Goal: Task Accomplishment & Management: Use online tool/utility

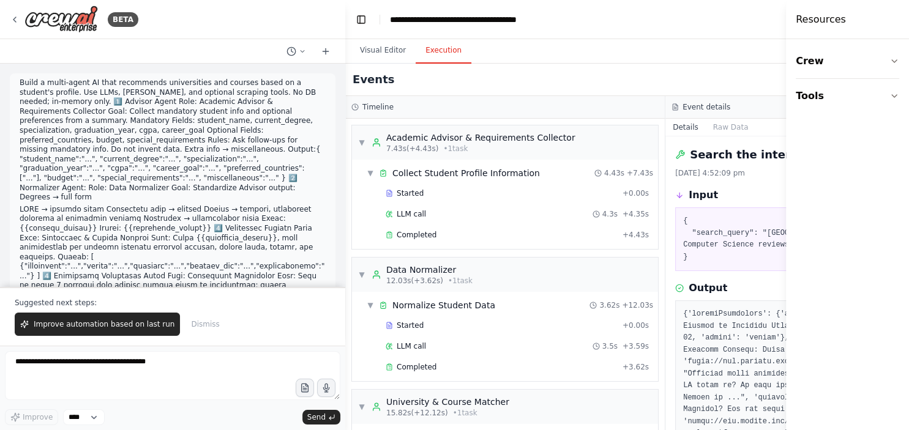
click at [221, 363] on textarea at bounding box center [172, 375] width 335 height 49
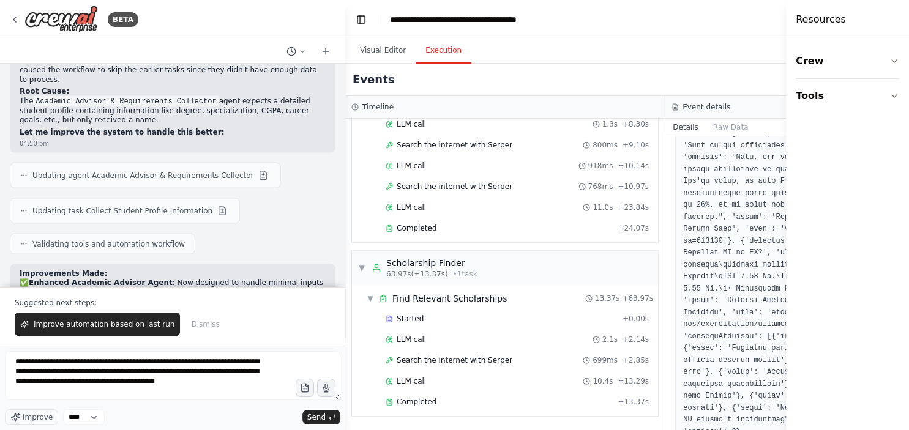
type textarea "**********"
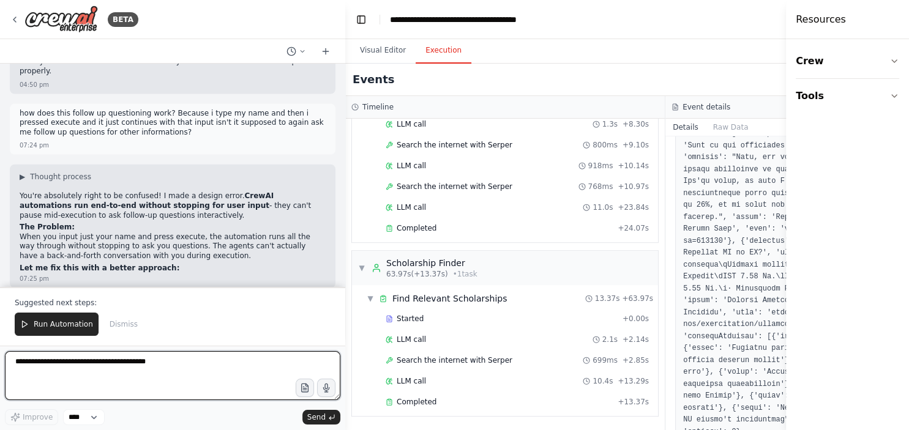
scroll to position [2755, 0]
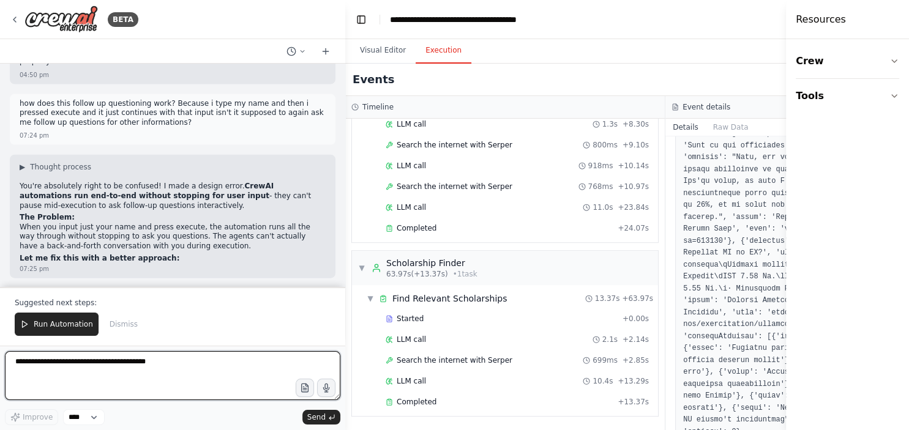
click at [150, 382] on textarea at bounding box center [172, 375] width 335 height 49
click at [150, 382] on textarea "**********" at bounding box center [172, 375] width 335 height 49
click at [227, 368] on textarea "**********" at bounding box center [172, 375] width 335 height 49
type textarea "**********"
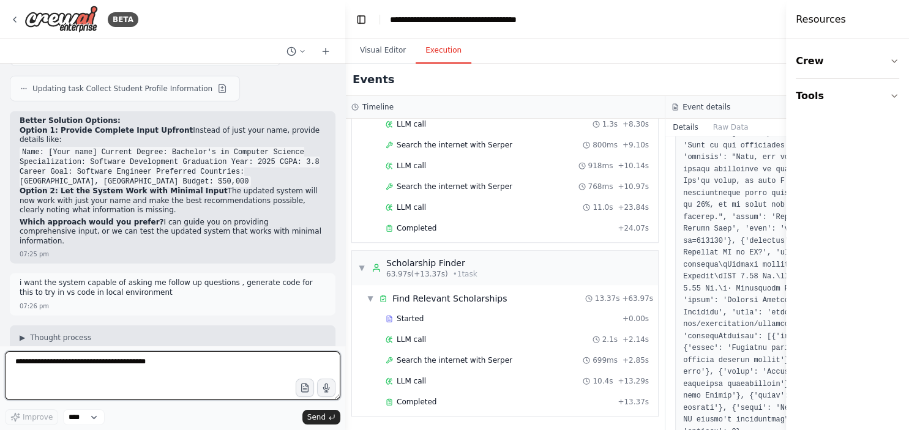
scroll to position [3001, 0]
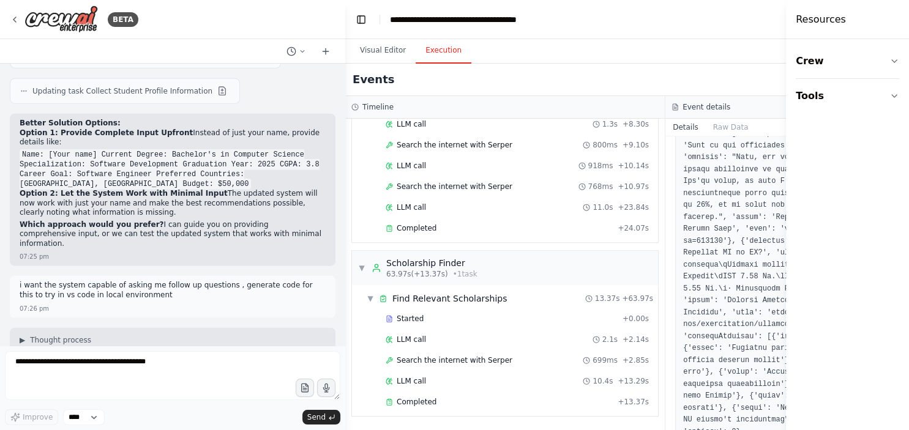
click at [317, 420] on pre "crewai>=0.28.8 crewai-tools>=0.1.6 python-dotenv>=1.0.0" at bounding box center [173, 433] width 306 height 26
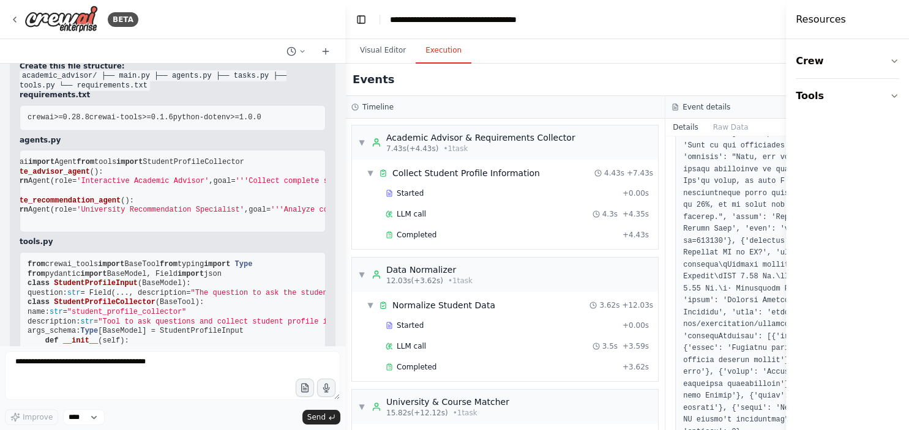
scroll to position [3317, 0]
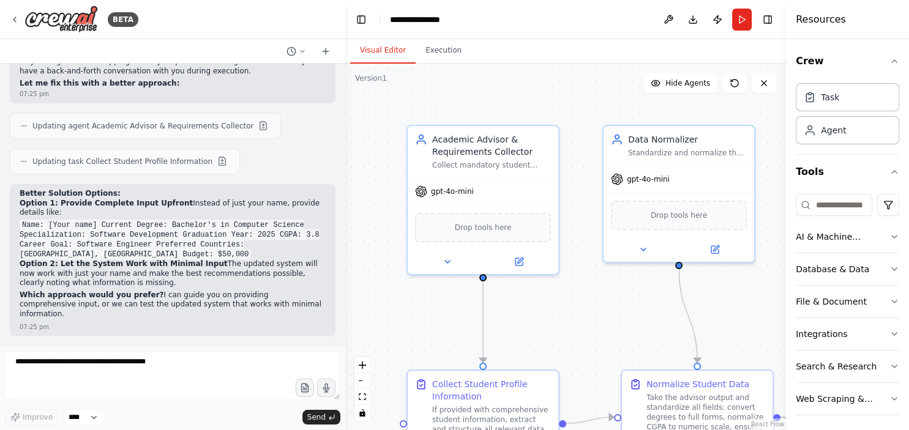
scroll to position [2924, 0]
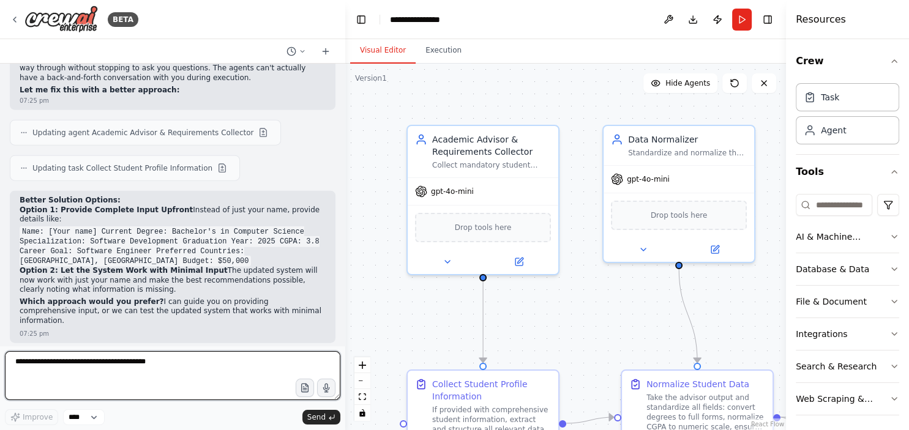
click at [165, 373] on textarea at bounding box center [172, 375] width 335 height 49
type textarea "**********"
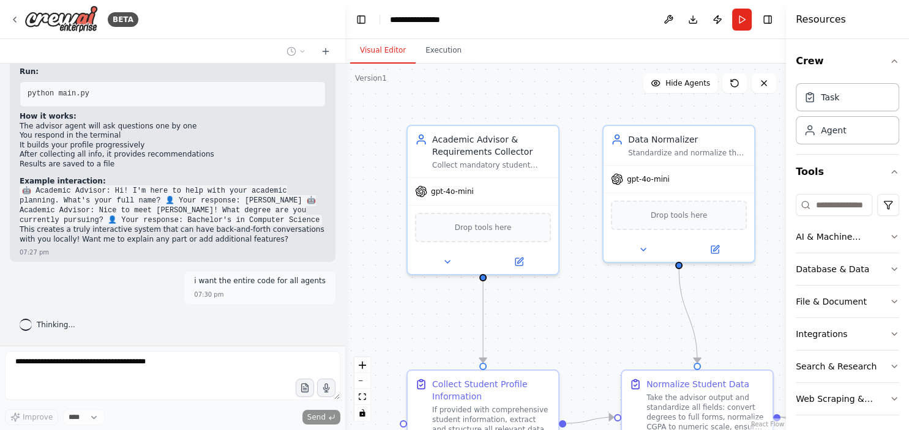
scroll to position [5188, 0]
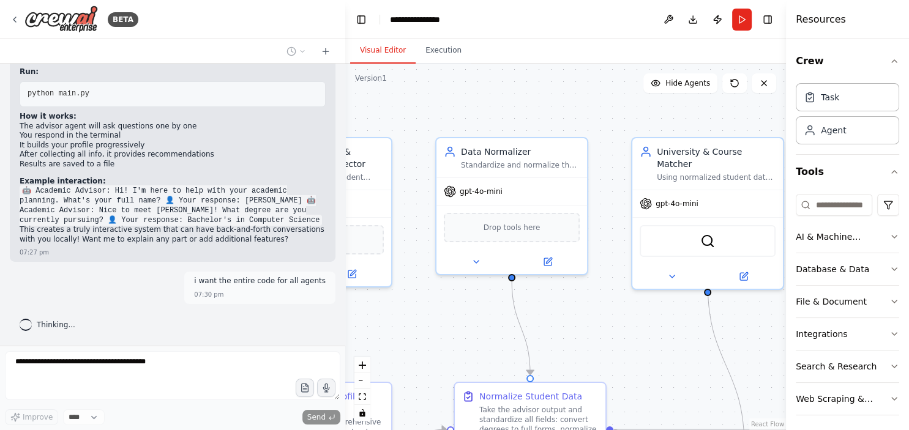
drag, startPoint x: 578, startPoint y: 141, endPoint x: 410, endPoint y: 157, distance: 169.0
click at [410, 157] on div ".deletable-edge-delete-btn { width: 20px; height: 20px; border: 0px solid #ffff…" at bounding box center [565, 247] width 441 height 367
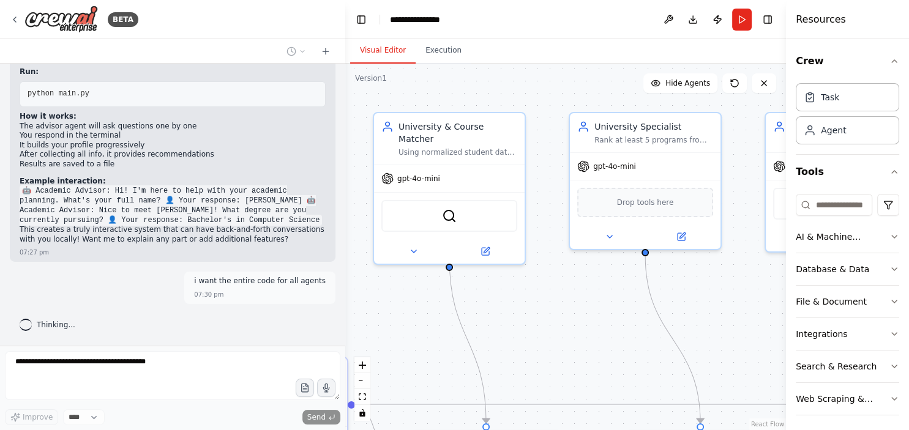
drag, startPoint x: 594, startPoint y: 128, endPoint x: 322, endPoint y: 106, distance: 272.0
click at [345, 106] on div ".deletable-edge-delete-btn { width: 20px; height: 20px; border: 0px solid #ffff…" at bounding box center [565, 247] width 441 height 367
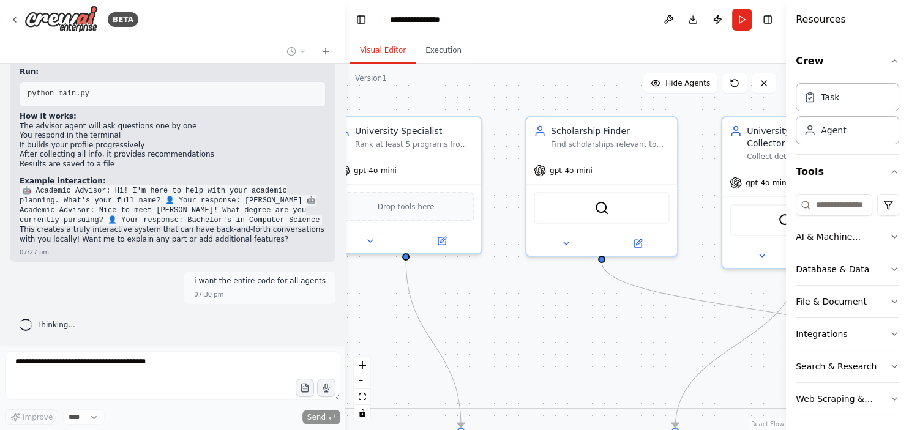
drag, startPoint x: 512, startPoint y: 99, endPoint x: 285, endPoint y: 98, distance: 227.0
click at [345, 98] on div ".deletable-edge-delete-btn { width: 20px; height: 20px; border: 0px solid #ffff…" at bounding box center [565, 247] width 441 height 367
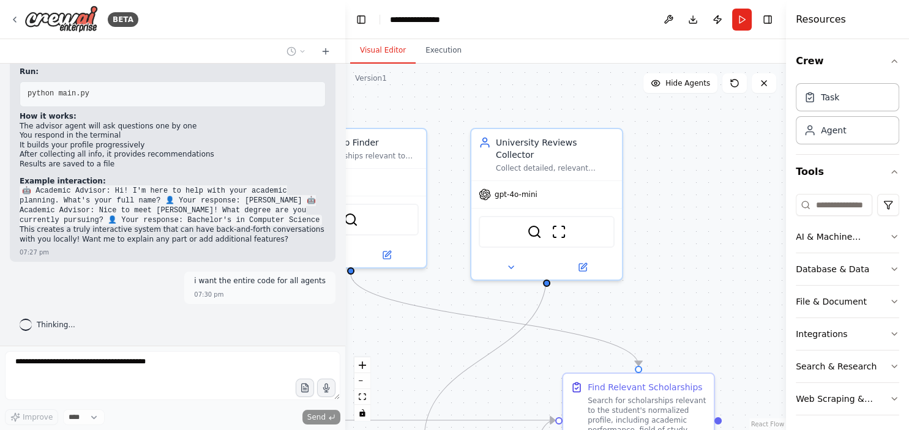
drag, startPoint x: 594, startPoint y: 97, endPoint x: 343, endPoint y: 117, distance: 251.1
click at [345, 117] on div ".deletable-edge-delete-btn { width: 20px; height: 20px; border: 0px solid #ffff…" at bounding box center [565, 247] width 441 height 367
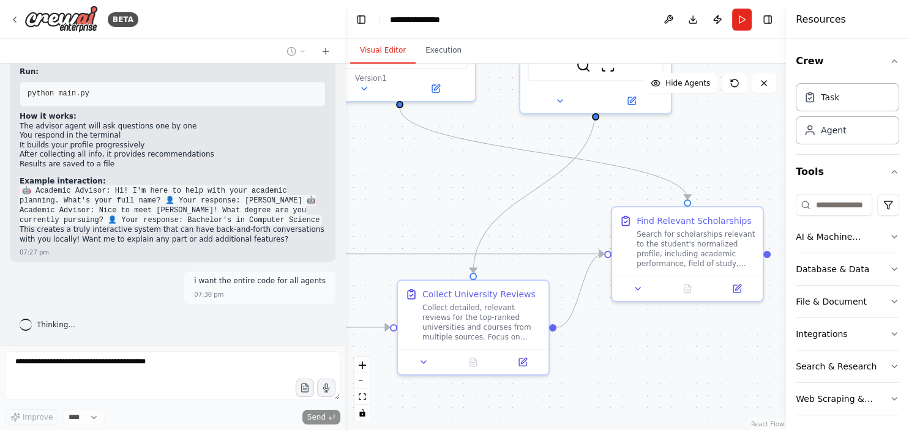
drag, startPoint x: 678, startPoint y: 292, endPoint x: 734, endPoint y: 105, distance: 195.9
click at [734, 105] on div ".deletable-edge-delete-btn { width: 20px; height: 20px; border: 0px solid #ffff…" at bounding box center [565, 247] width 441 height 367
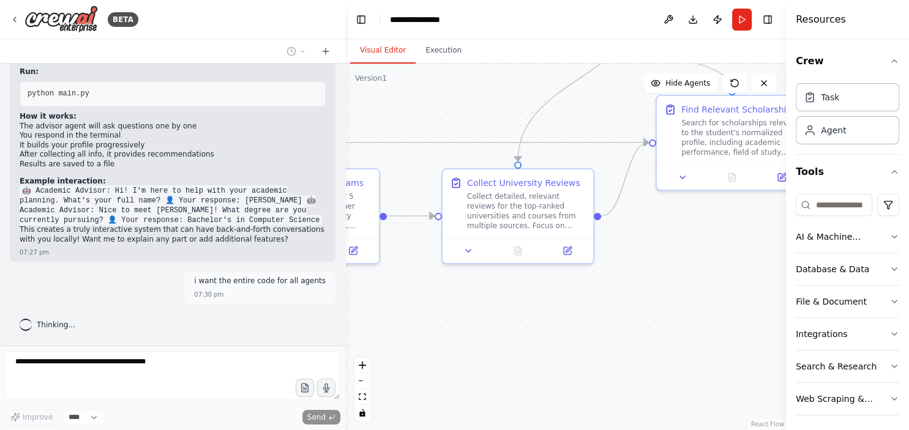
drag, startPoint x: 612, startPoint y: 382, endPoint x: 666, endPoint y: 249, distance: 143.3
click at [666, 249] on div ".deletable-edge-delete-btn { width: 20px; height: 20px; border: 0px solid #ffff…" at bounding box center [565, 247] width 441 height 367
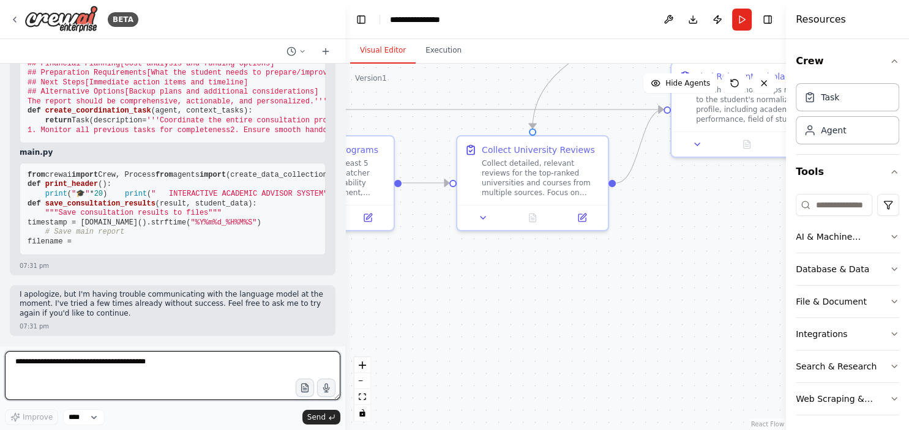
scroll to position [10456, 0]
